Goal: Task Accomplishment & Management: Manage account settings

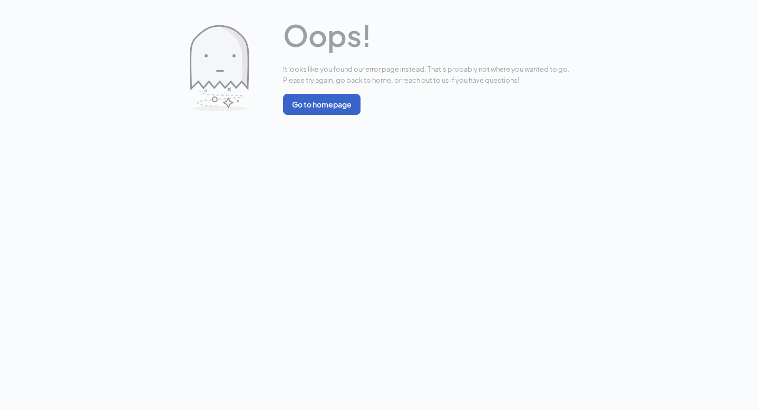
click at [333, 105] on button "Go to homepage" at bounding box center [322, 104] width 78 height 21
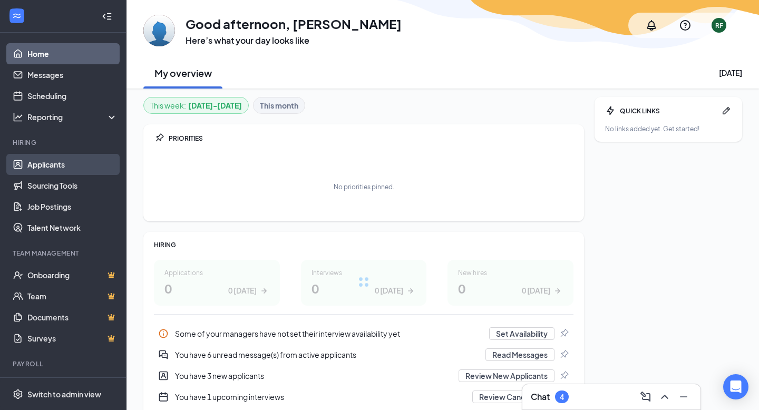
click at [60, 164] on link "Applicants" at bounding box center [72, 164] width 90 height 21
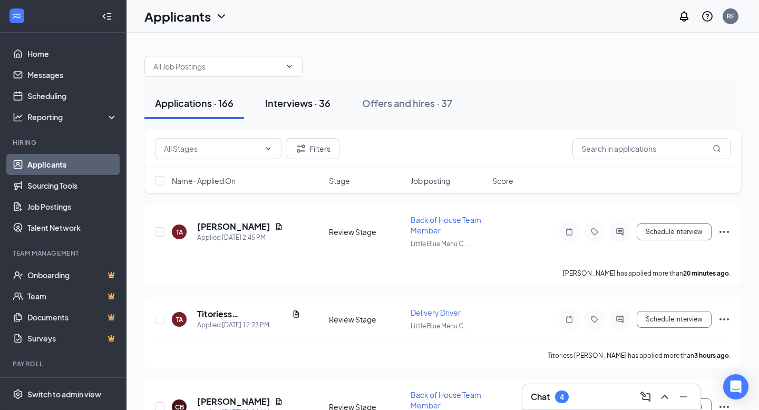
click at [288, 100] on div "Interviews · 36" at bounding box center [297, 102] width 65 height 13
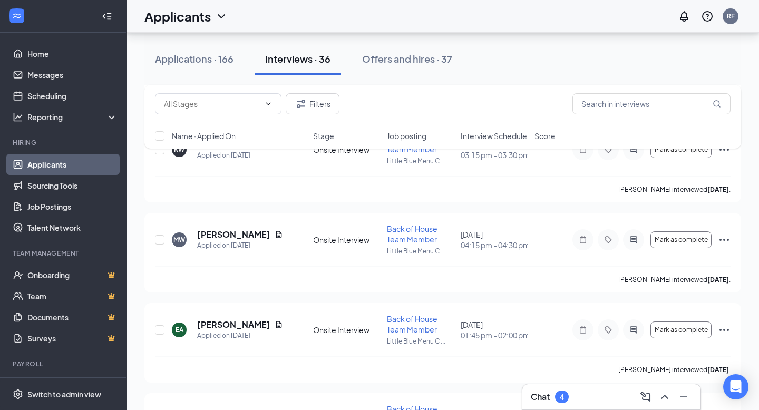
scroll to position [847, 0]
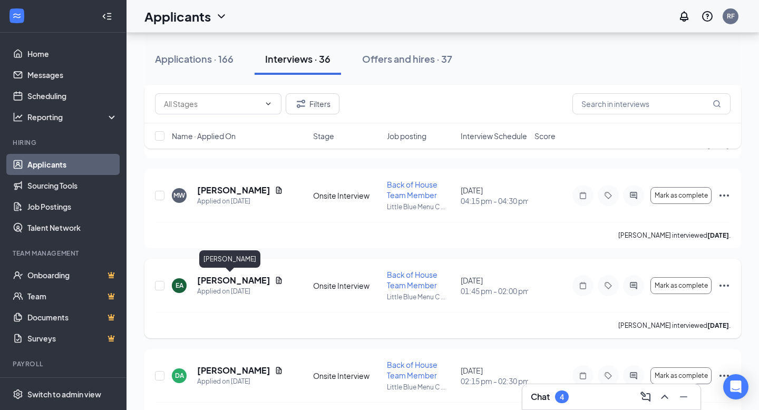
click at [208, 277] on h5 "[PERSON_NAME]" at bounding box center [233, 281] width 73 height 12
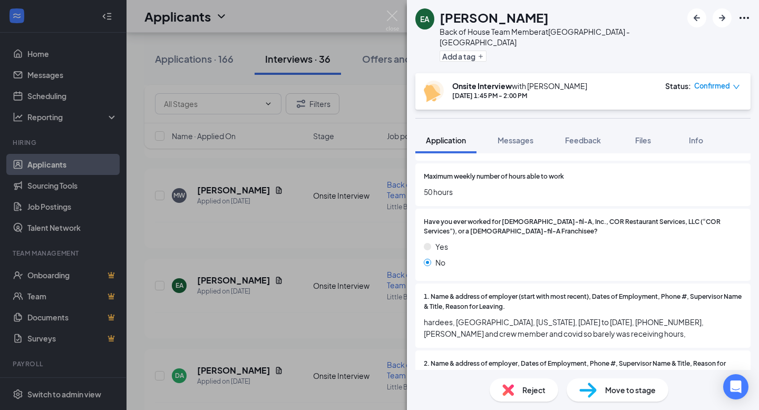
scroll to position [736, 0]
click at [536, 383] on div "Reject" at bounding box center [524, 390] width 69 height 23
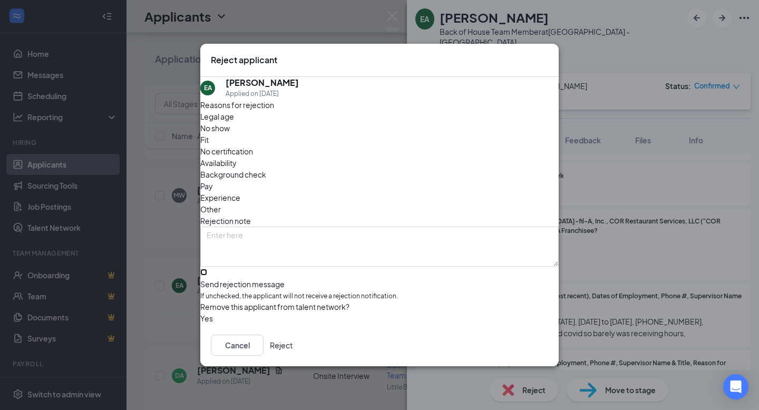
click at [207, 269] on input "Send rejection message If unchecked, the applicant will not receive a rejection…" at bounding box center [203, 272] width 7 height 7
checkbox input "true"
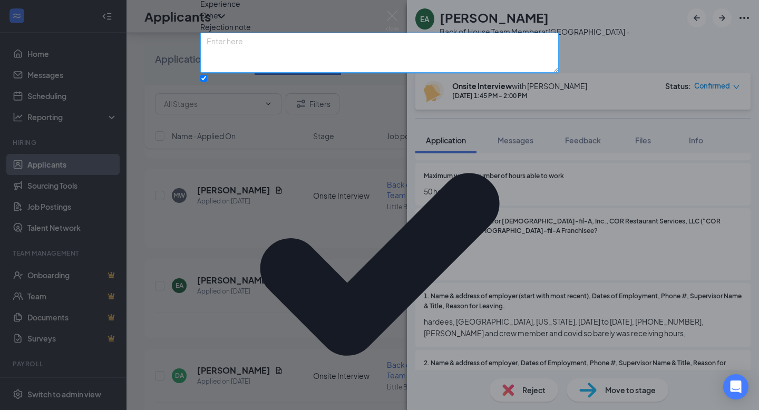
click at [245, 73] on textarea at bounding box center [379, 53] width 359 height 40
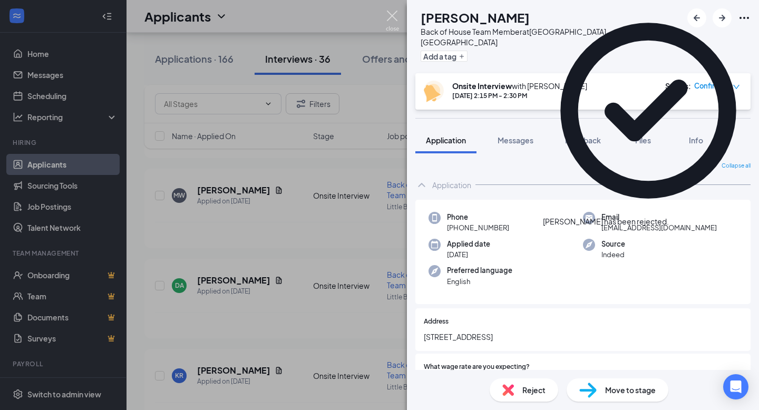
click at [391, 18] on img at bounding box center [392, 21] width 13 height 21
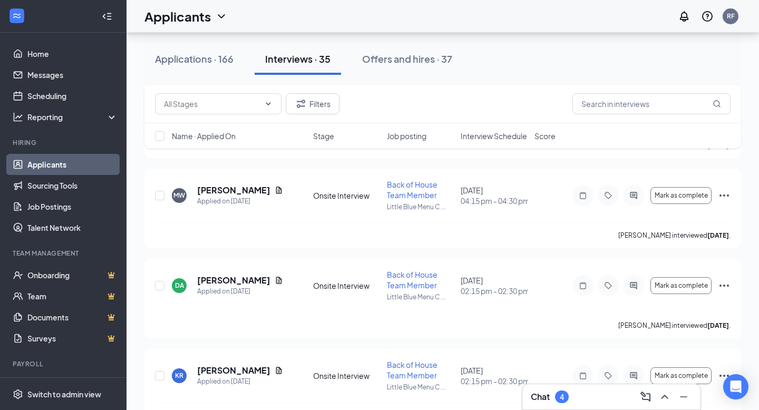
click at [572, 407] on div "Chat 4" at bounding box center [612, 396] width 178 height 25
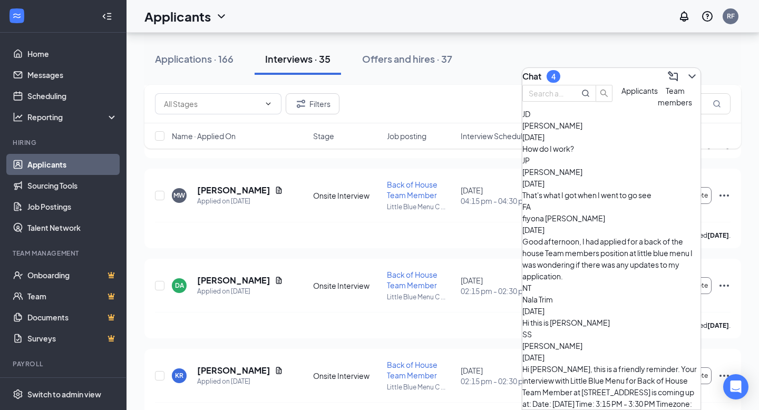
click at [631, 198] on div "[PERSON_NAME] [DATE] That's what I got when I went to go see" at bounding box center [612, 183] width 178 height 35
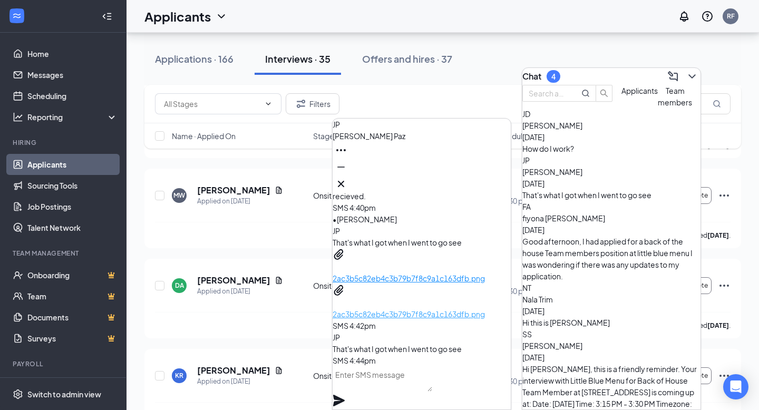
click at [403, 308] on p "2ac3b5c82eb4c3b79b7f8c9a1c163dfb.png" at bounding box center [422, 314] width 178 height 12
click at [413, 273] on p "2ac3b5c82eb4c3b79b7f8c9a1c163dfb.png" at bounding box center [422, 279] width 178 height 12
click at [363, 392] on textarea at bounding box center [383, 378] width 100 height 25
click at [583, 130] on span "[PERSON_NAME]" at bounding box center [553, 125] width 60 height 9
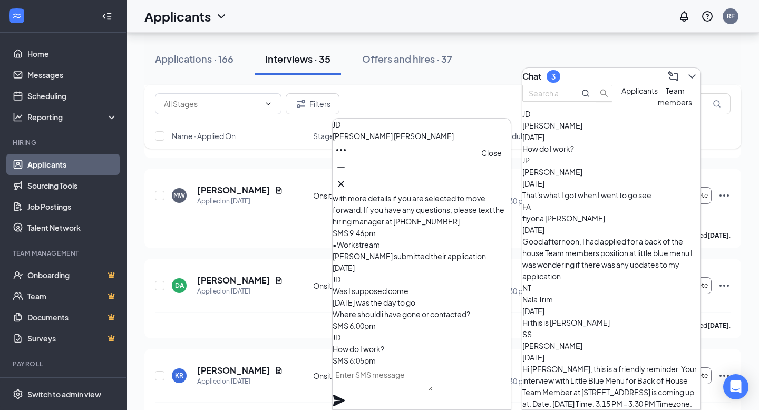
click at [347, 182] on icon "Cross" at bounding box center [341, 184] width 13 height 13
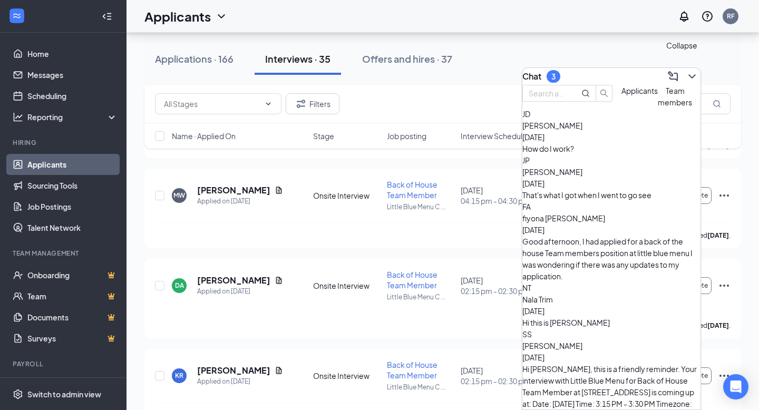
click at [686, 74] on icon "ChevronDown" at bounding box center [692, 76] width 13 height 13
